Goal: Find contact information: Find contact information

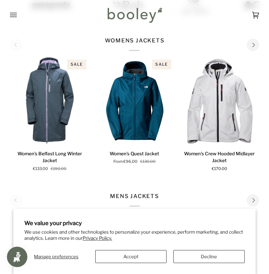
scroll to position [310, 0]
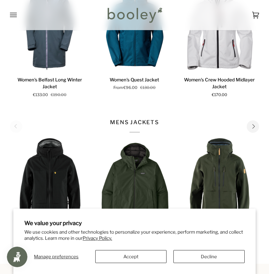
click at [136, 259] on button "Accept" at bounding box center [130, 256] width 71 height 13
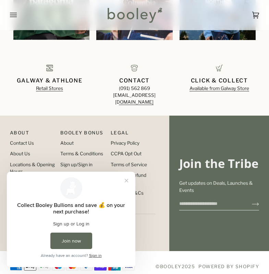
scroll to position [623, 0]
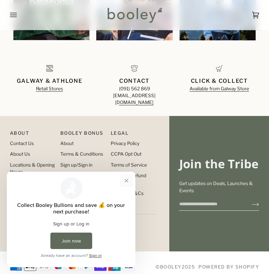
click at [125, 182] on button "Close prompt" at bounding box center [126, 181] width 12 height 12
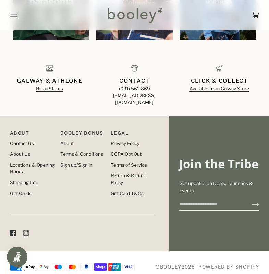
click at [22, 151] on link "About Us" at bounding box center [20, 153] width 20 height 5
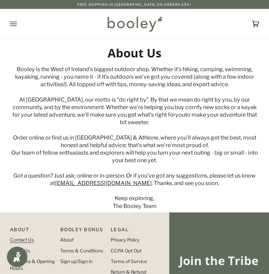
click at [17, 237] on link "Contact Us" at bounding box center [22, 239] width 24 height 5
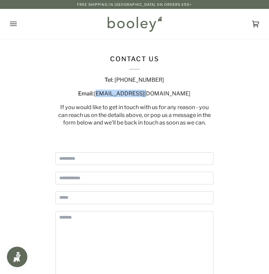
drag, startPoint x: 170, startPoint y: 94, endPoint x: 123, endPoint y: 91, distance: 47.0
click at [123, 91] on div "Email: hello@booley.ie" at bounding box center [134, 94] width 158 height 8
copy span "[EMAIL_ADDRESS][DOMAIN_NAME]"
